Goal: Information Seeking & Learning: Check status

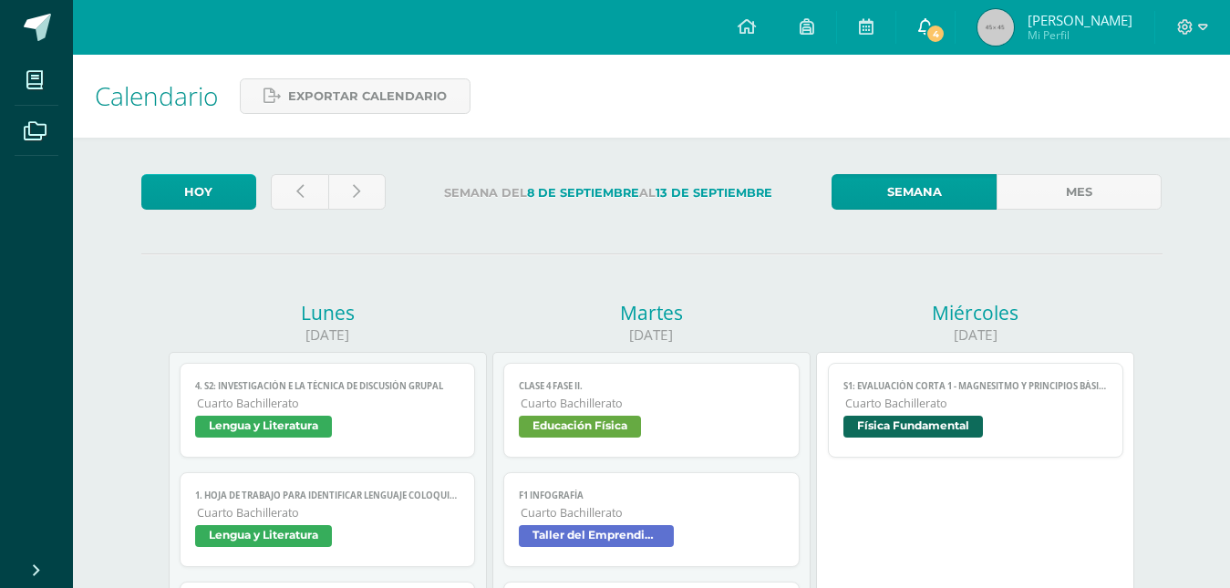
click at [929, 28] on span "4" at bounding box center [936, 34] width 20 height 20
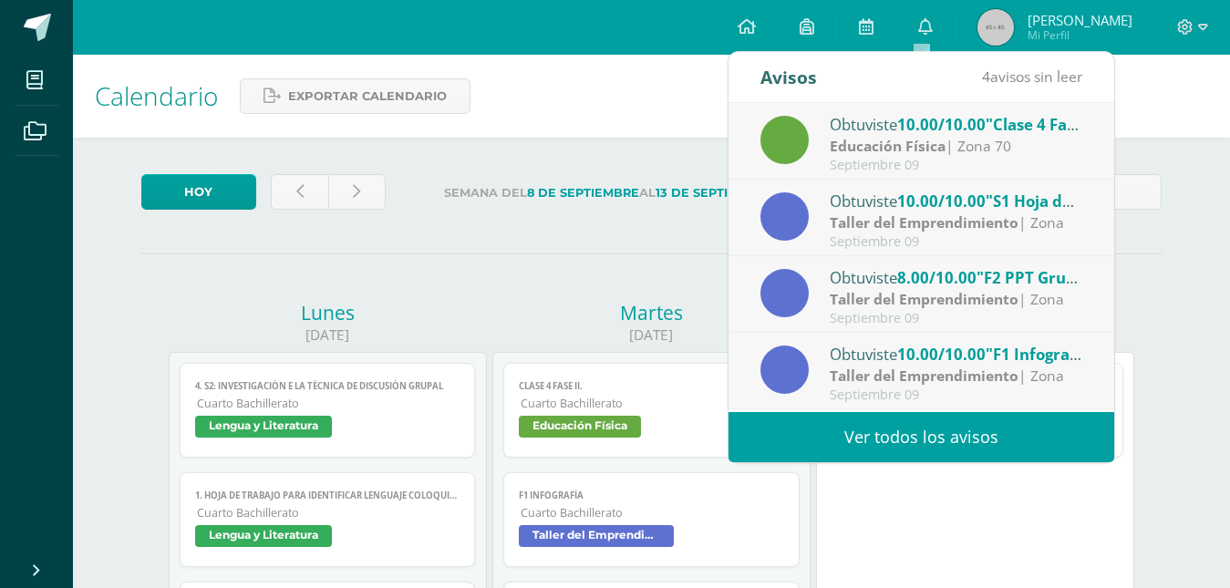
click at [850, 435] on link "Ver todos los avisos" at bounding box center [922, 437] width 386 height 50
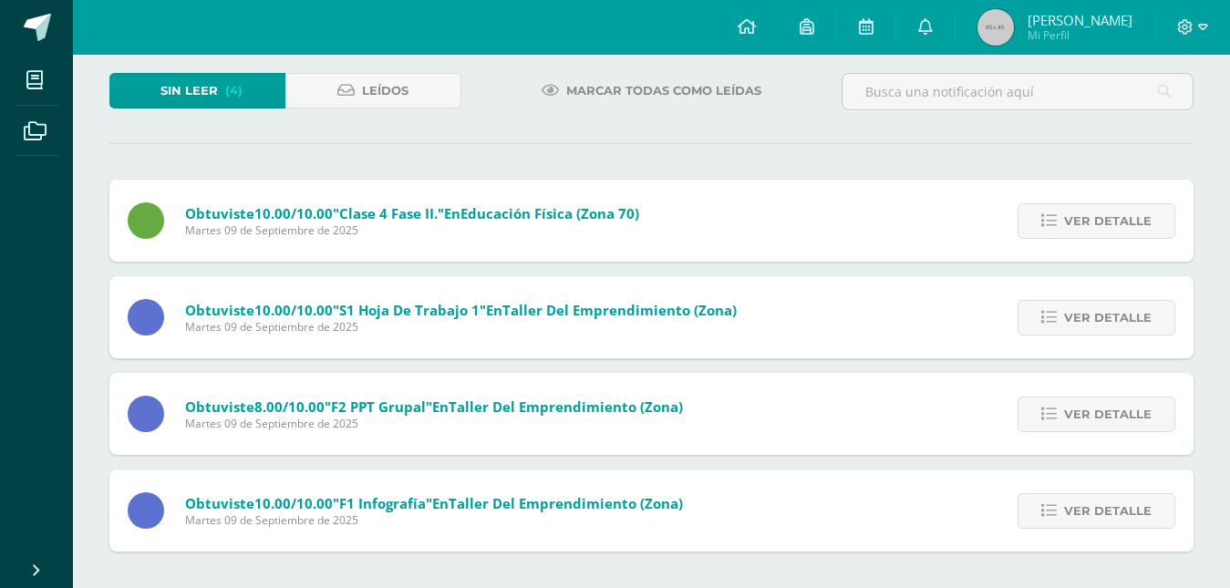
scroll to position [101, 0]
click at [1066, 510] on link "Ver detalle" at bounding box center [1097, 511] width 158 height 36
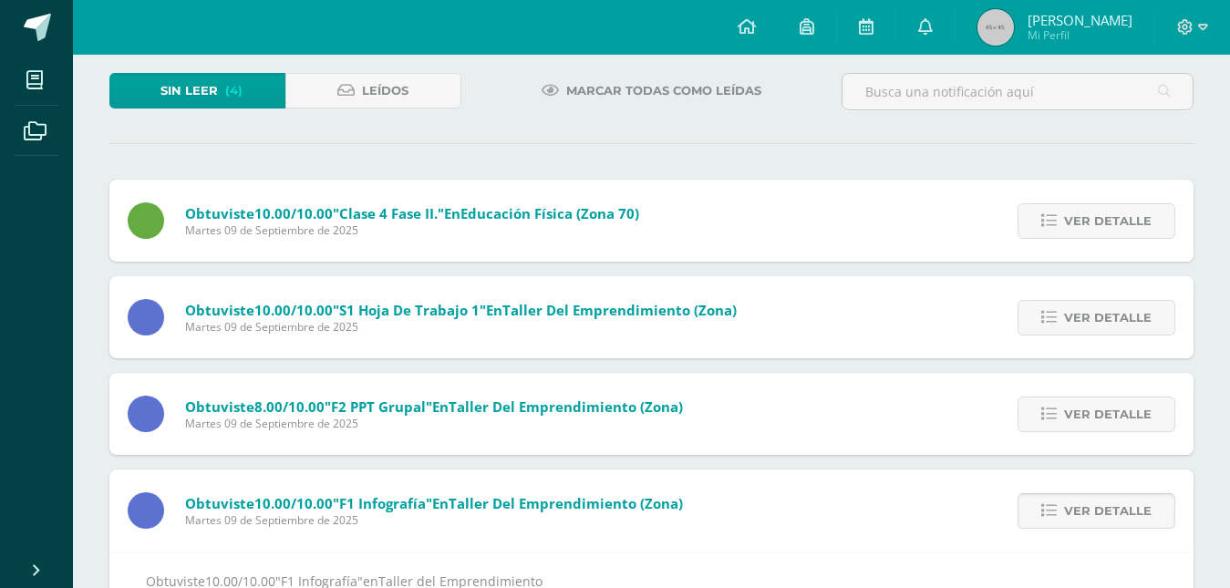
click at [1066, 510] on link "Ver detalle" at bounding box center [1097, 511] width 158 height 36
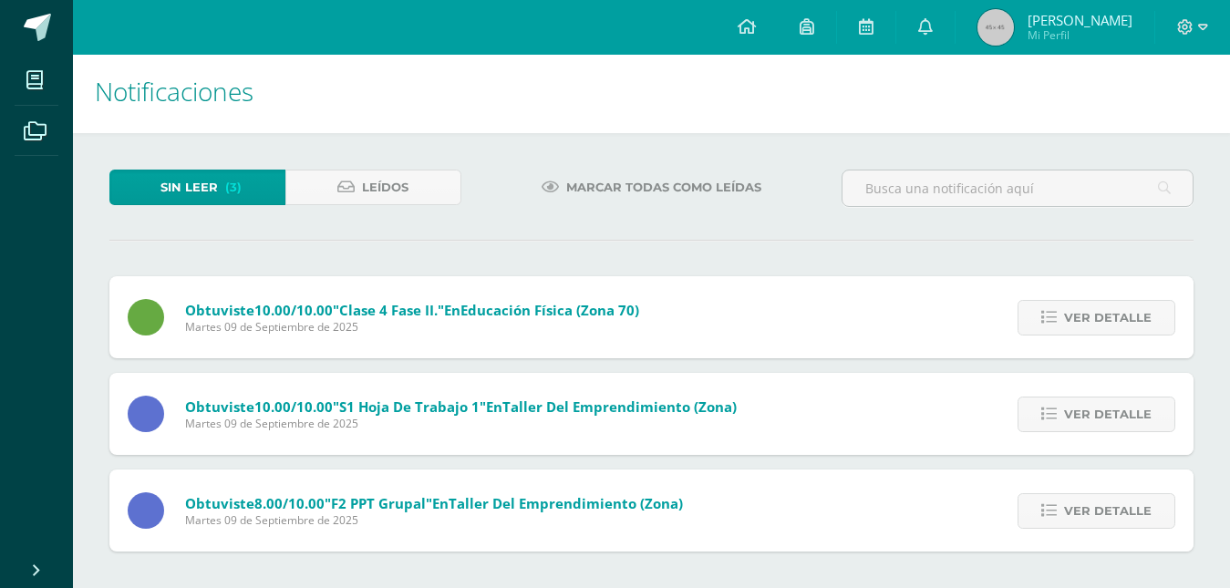
scroll to position [5, 0]
click at [1090, 486] on div "Ver detalle" at bounding box center [1092, 511] width 203 height 82
click at [1092, 505] on span "Ver detalle" at bounding box center [1108, 511] width 88 height 34
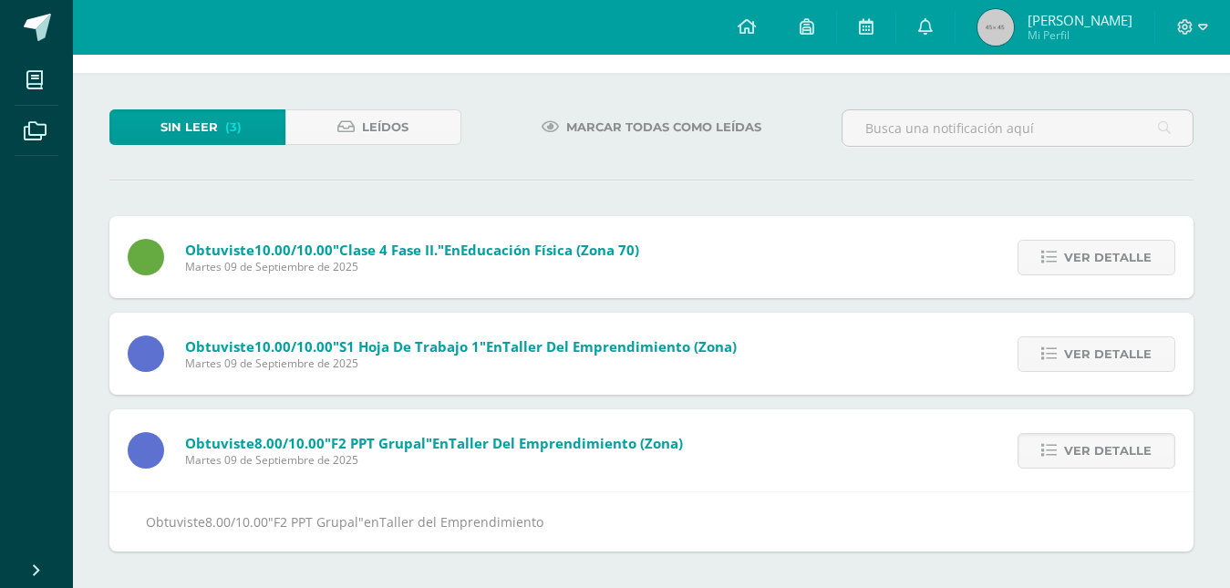
click at [1092, 504] on div "Obtuviste 8.00/10.00 "F2 PPT Grupal" en Taller del Emprendimiento" at bounding box center [651, 522] width 1084 height 60
click at [1096, 450] on span "Ver detalle" at bounding box center [1108, 451] width 88 height 34
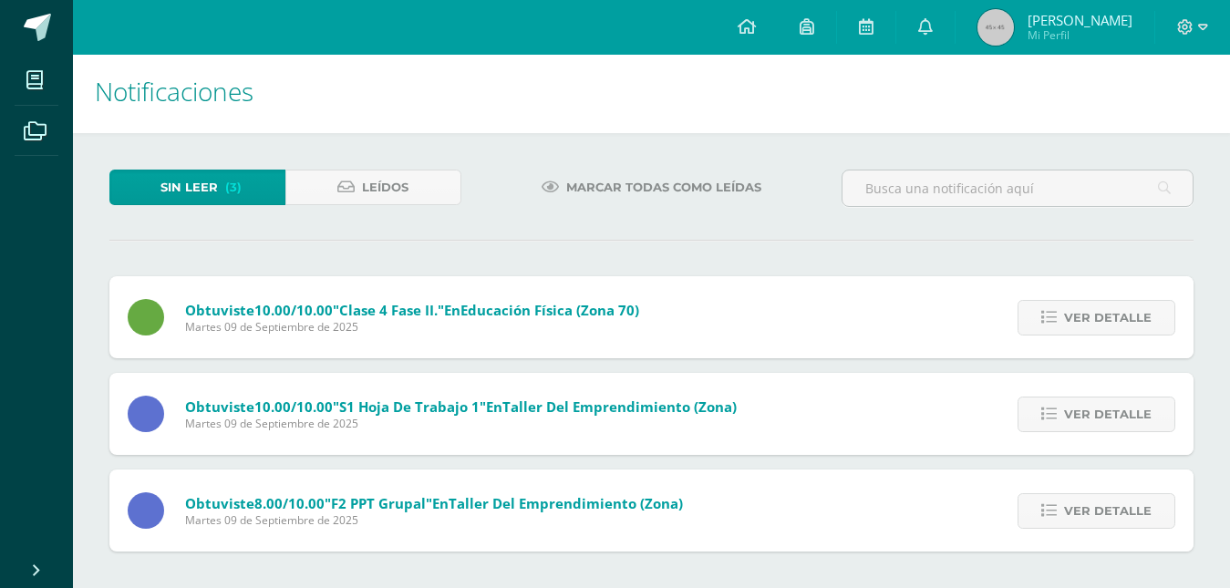
scroll to position [0, 0]
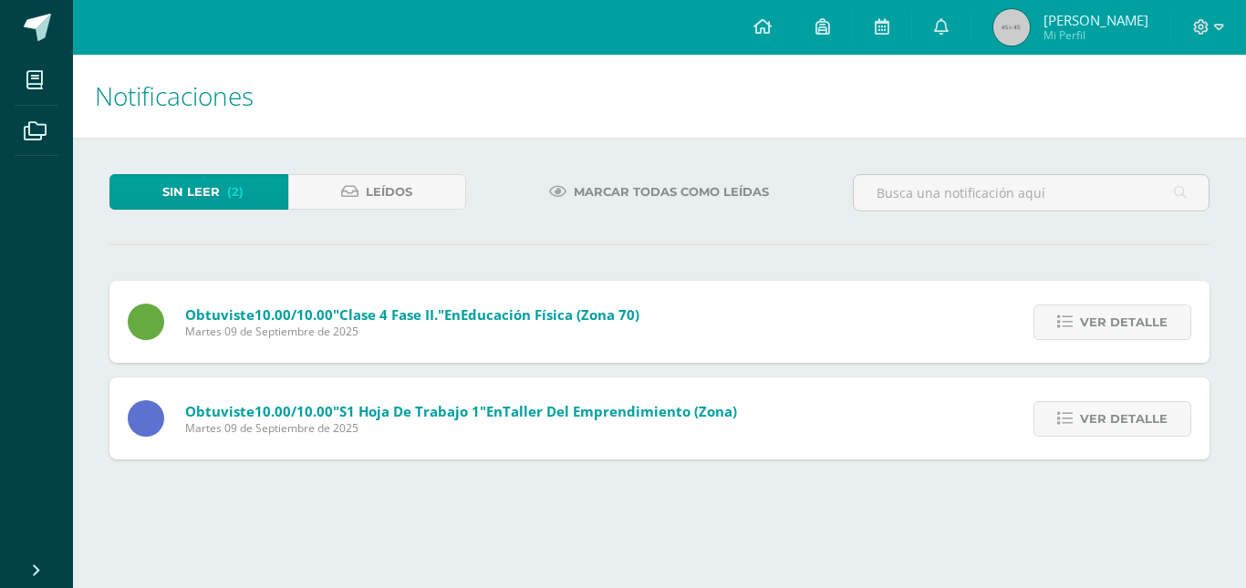
click at [1126, 385] on div "Ver detalle" at bounding box center [1107, 419] width 203 height 82
click at [1114, 416] on span "Ver detalle" at bounding box center [1124, 419] width 88 height 34
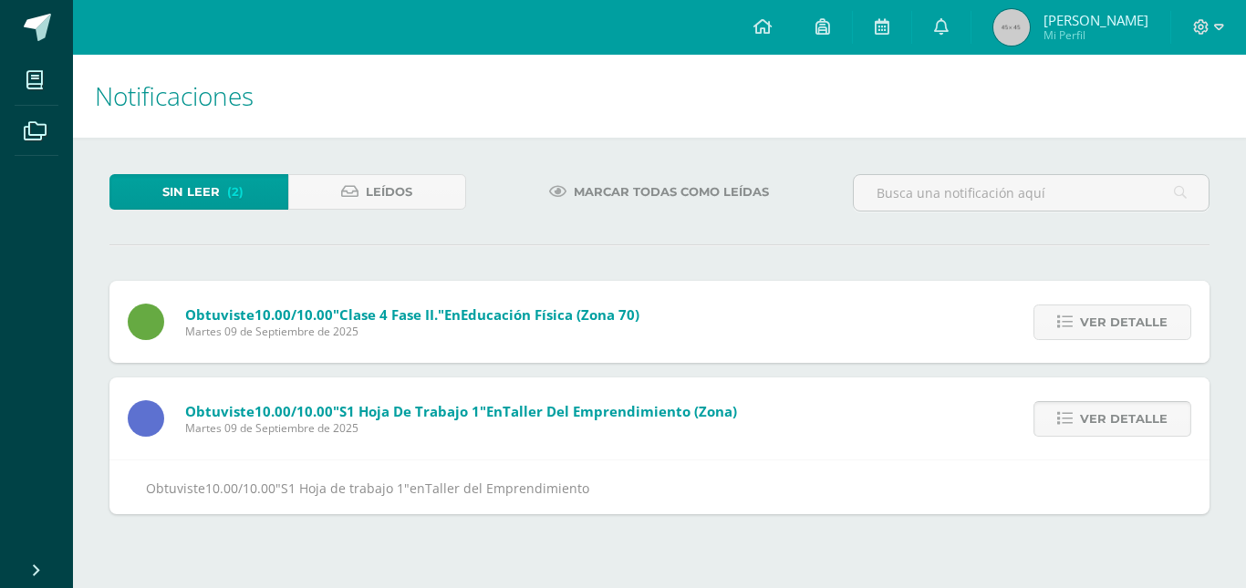
click at [1117, 402] on span "Ver detalle" at bounding box center [1124, 419] width 88 height 34
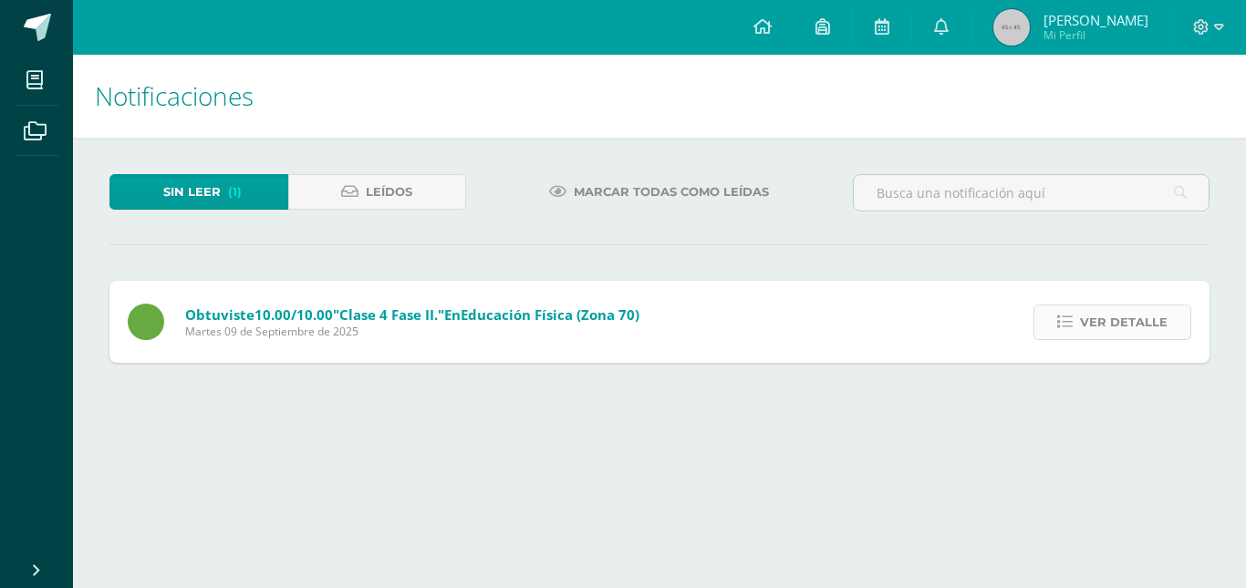
click at [1096, 309] on span "Ver detalle" at bounding box center [1124, 323] width 88 height 34
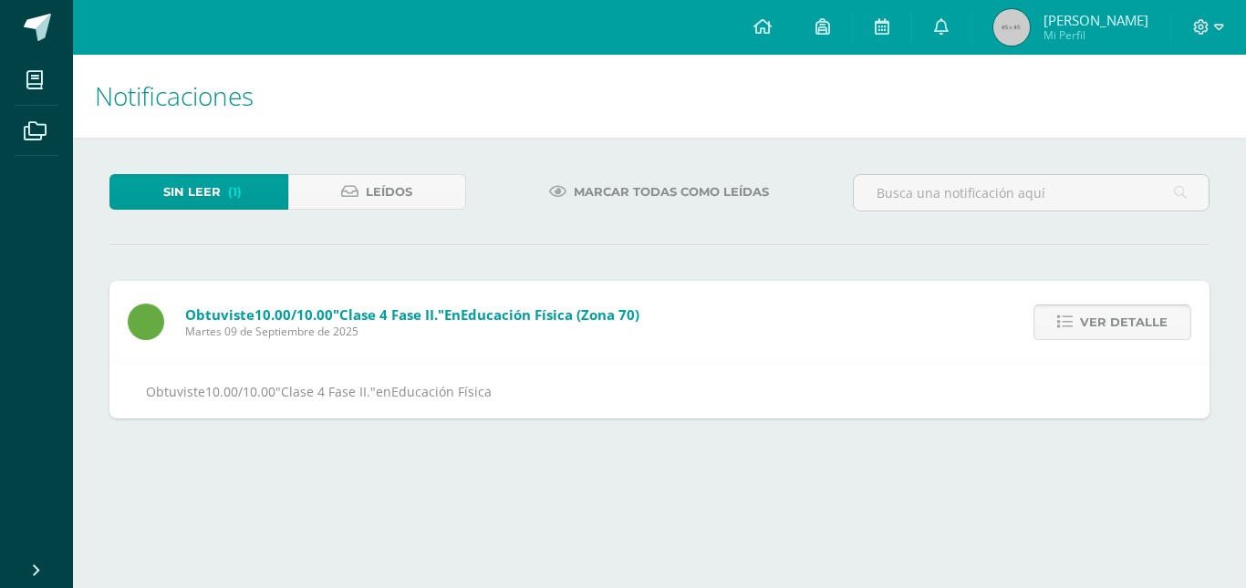
click at [1096, 314] on span "Ver detalle" at bounding box center [1124, 323] width 88 height 34
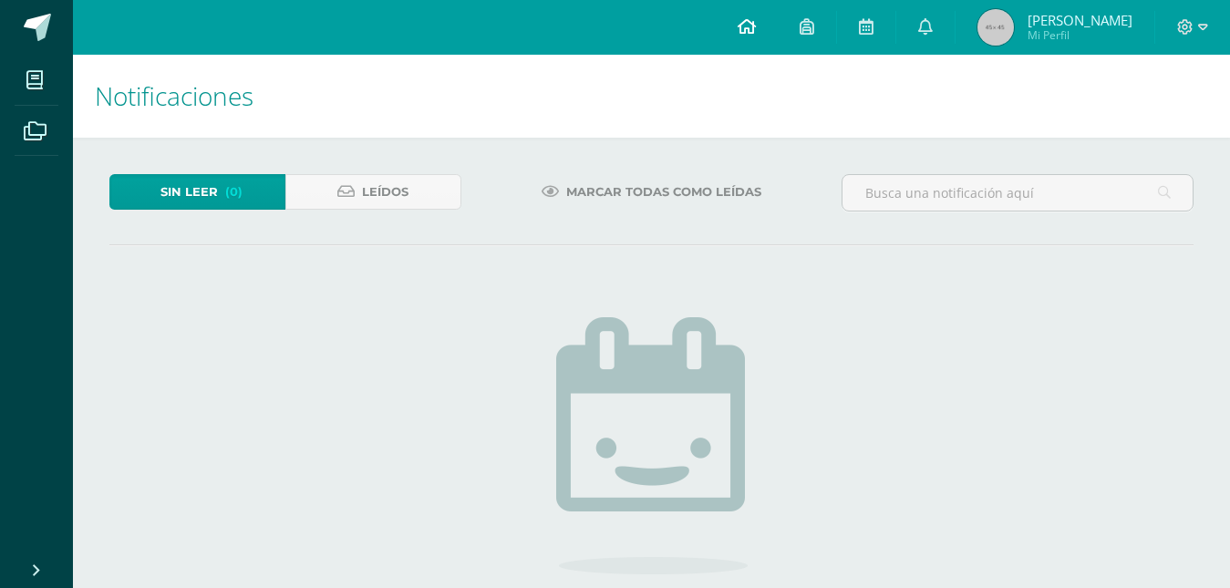
click at [766, 22] on link at bounding box center [747, 27] width 62 height 55
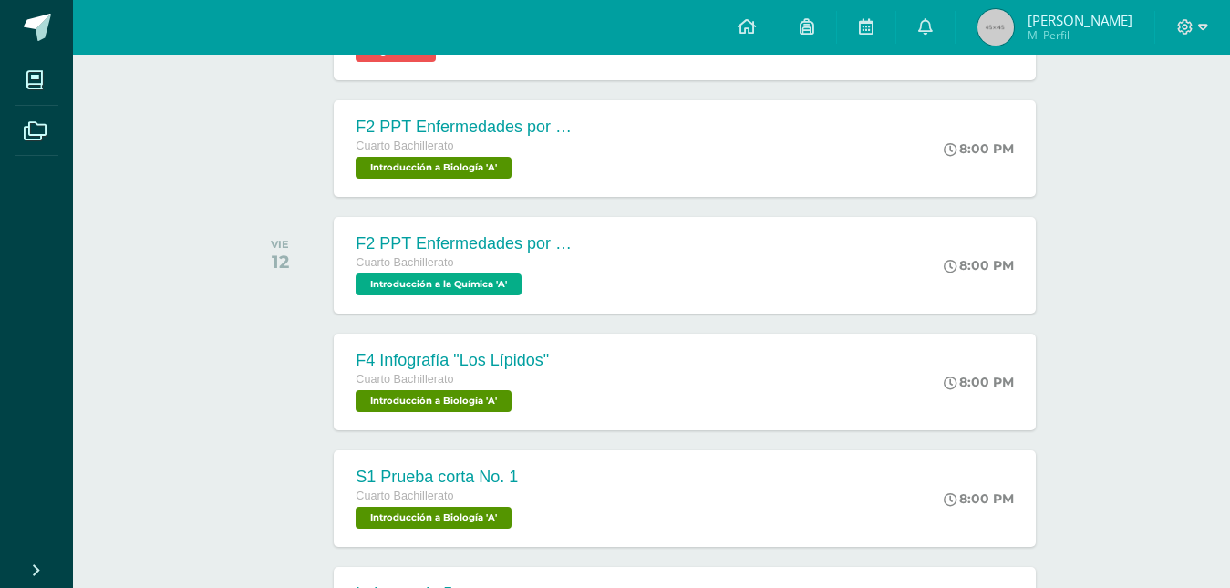
scroll to position [998, 0]
